Goal: Navigation & Orientation: Find specific page/section

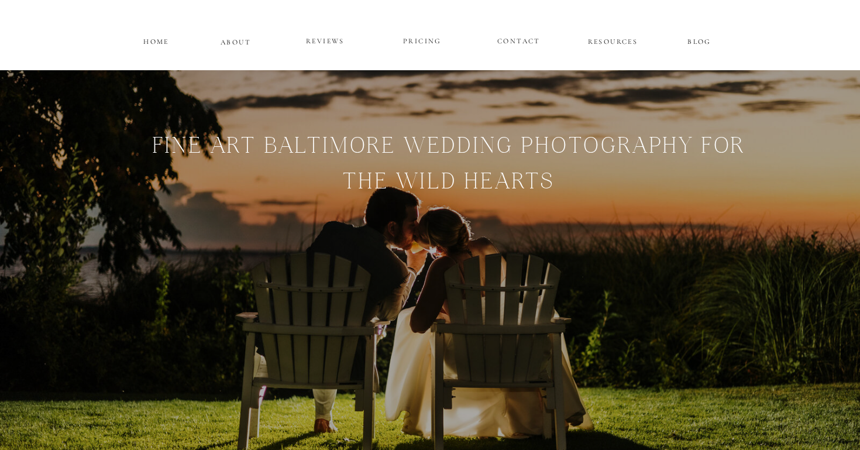
click at [435, 37] on p "PRICING" at bounding box center [422, 42] width 70 height 14
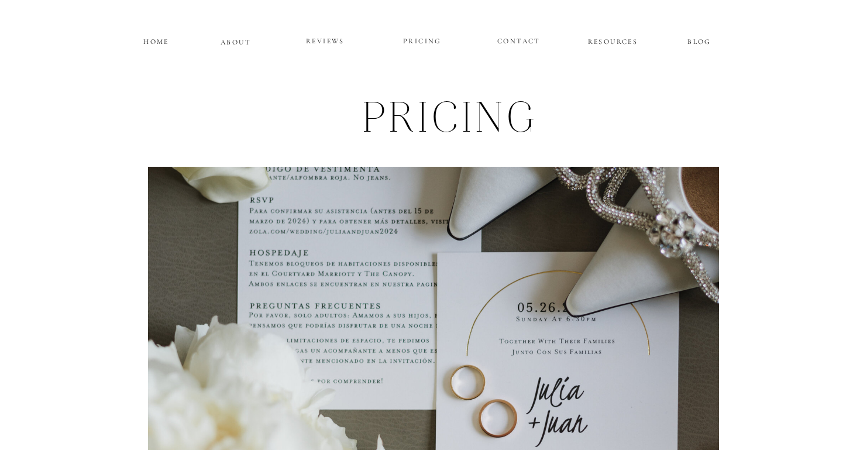
click at [593, 44] on p "RESOURCES" at bounding box center [612, 40] width 53 height 10
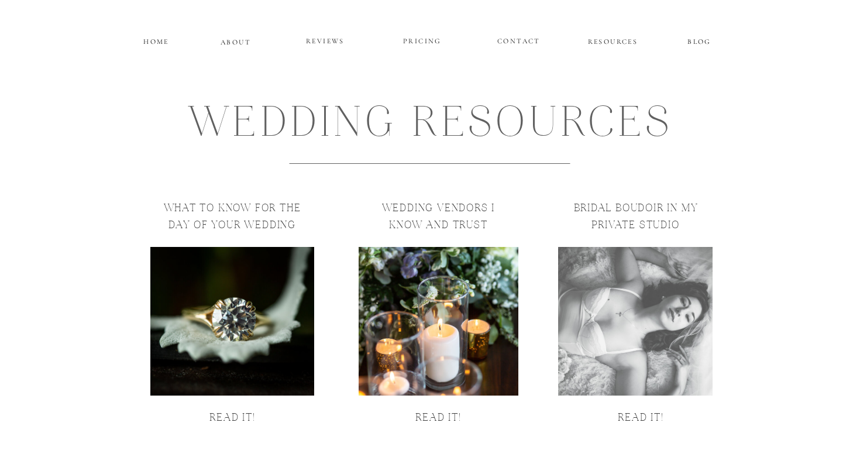
click at [321, 43] on p "REVIEWS" at bounding box center [325, 42] width 70 height 14
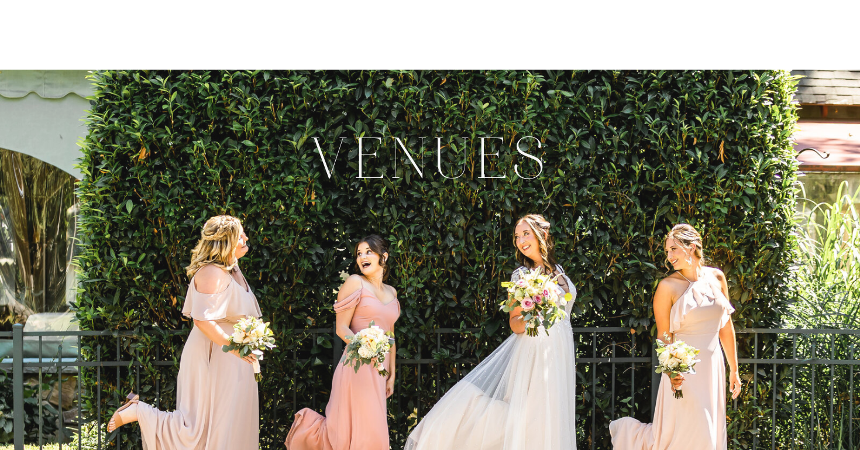
scroll to position [3532, 0]
